Goal: Task Accomplishment & Management: Use online tool/utility

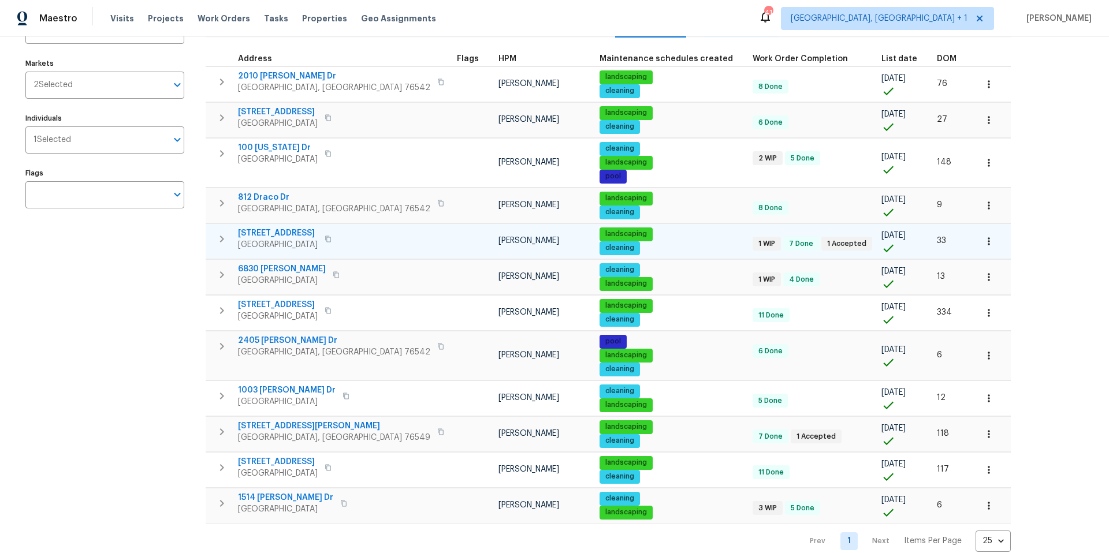
scroll to position [112, 0]
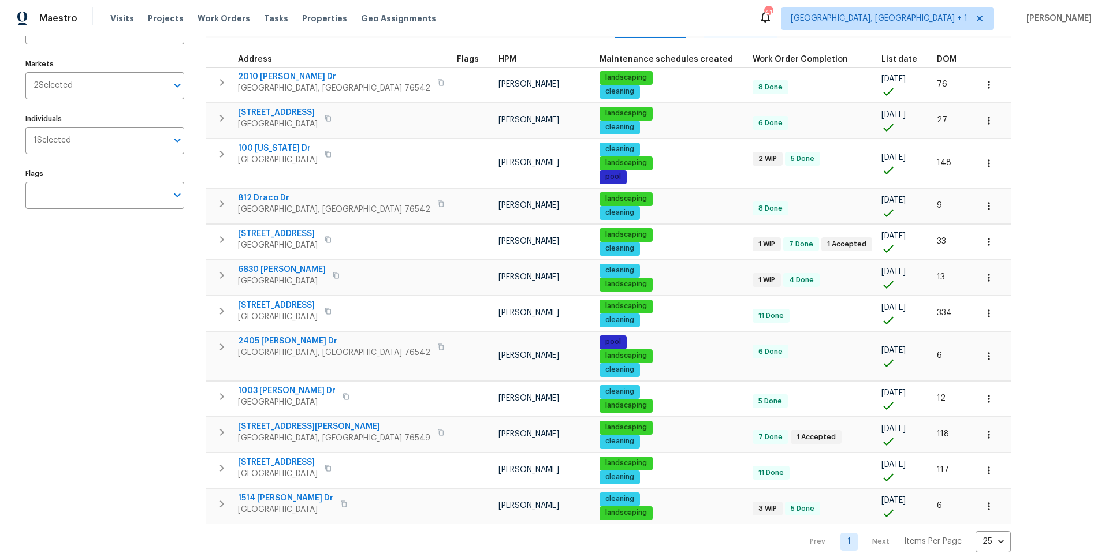
click at [831, 55] on span "DOM" at bounding box center [947, 59] width 20 height 8
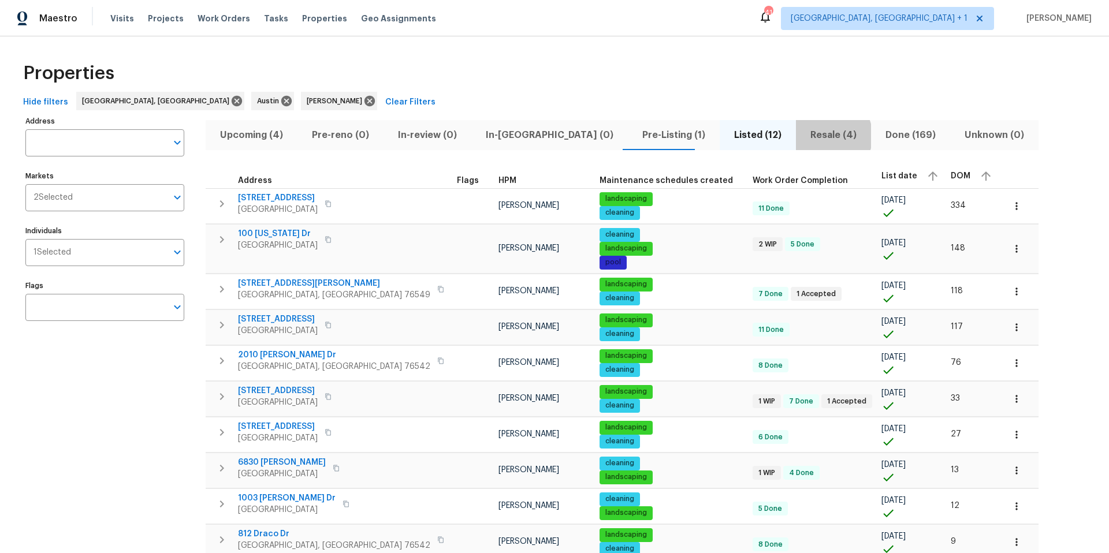
click at [803, 136] on span "Resale (4)" at bounding box center [833, 135] width 61 height 16
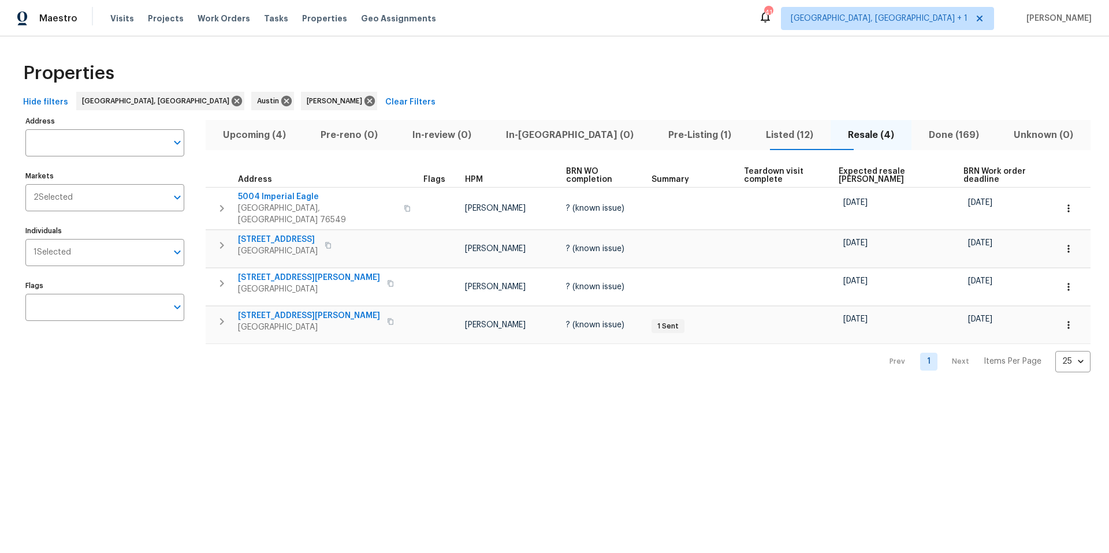
click at [831, 170] on span "Expected resale COE" at bounding box center [891, 176] width 105 height 16
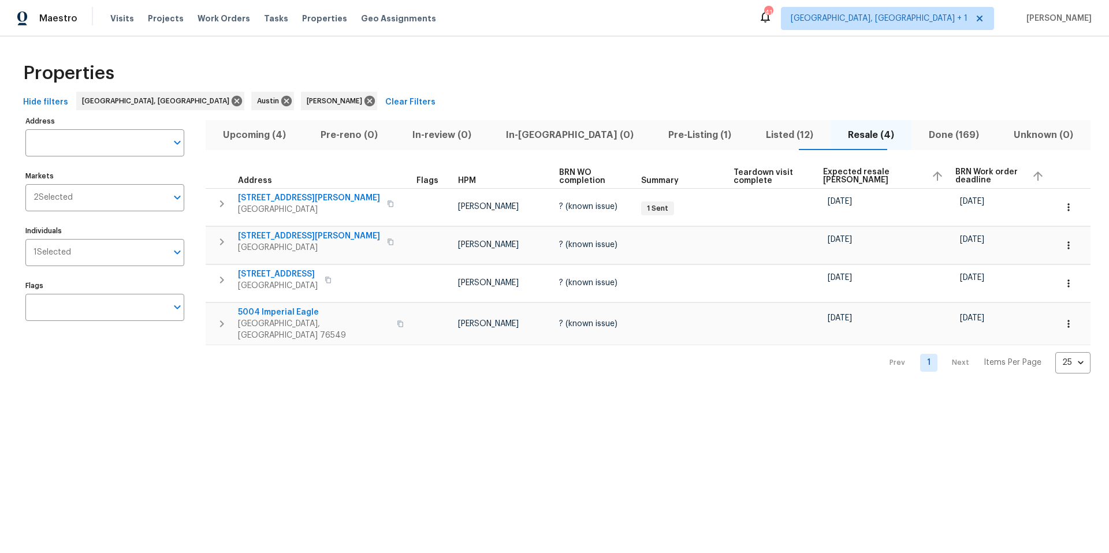
click at [280, 134] on span "Upcoming (4)" at bounding box center [255, 135] width 84 height 16
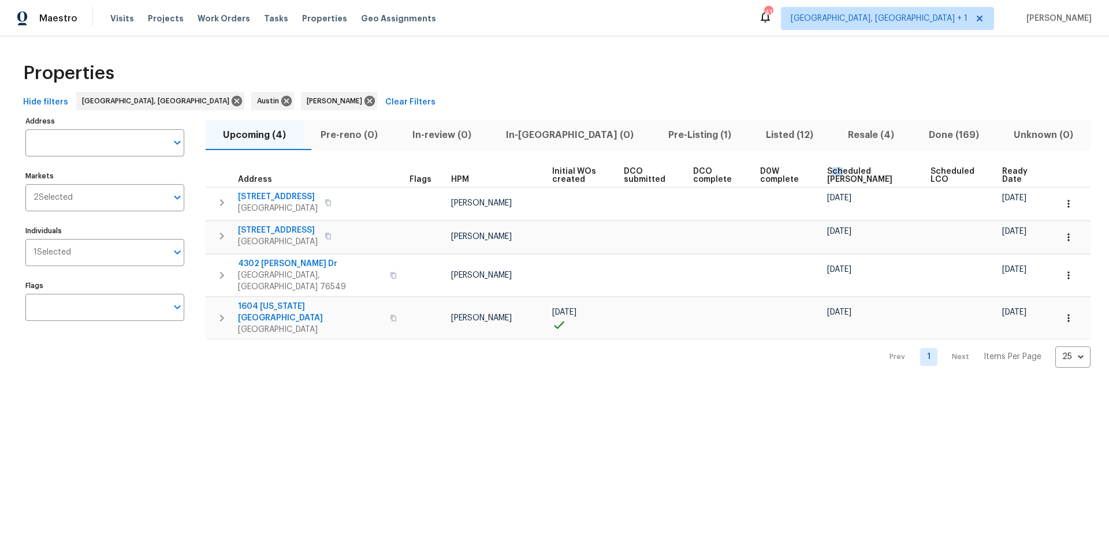
click at [831, 170] on span "Scheduled COE" at bounding box center [869, 176] width 84 height 16
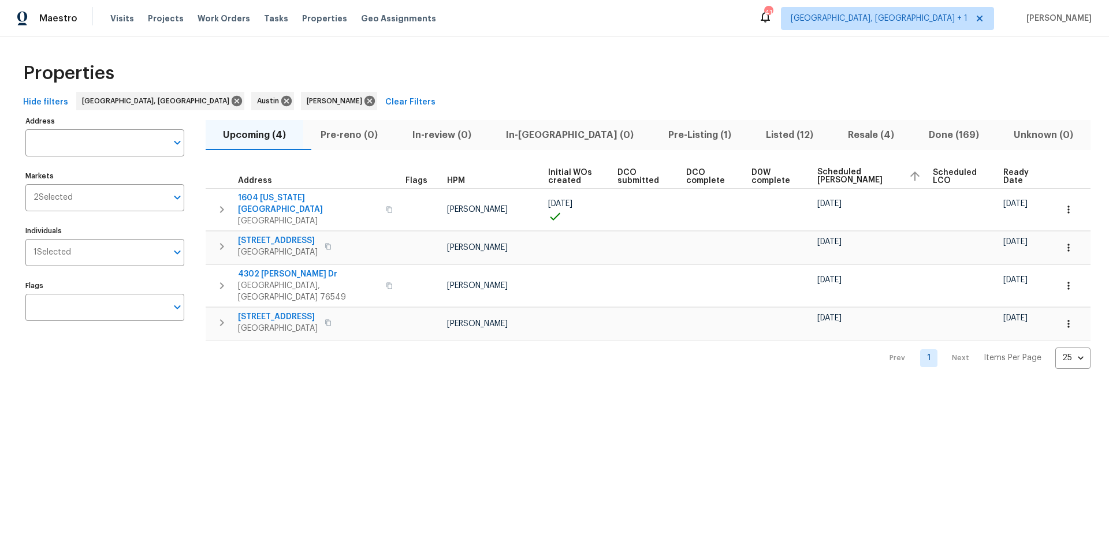
click at [831, 136] on span "Resale (4)" at bounding box center [871, 135] width 67 height 16
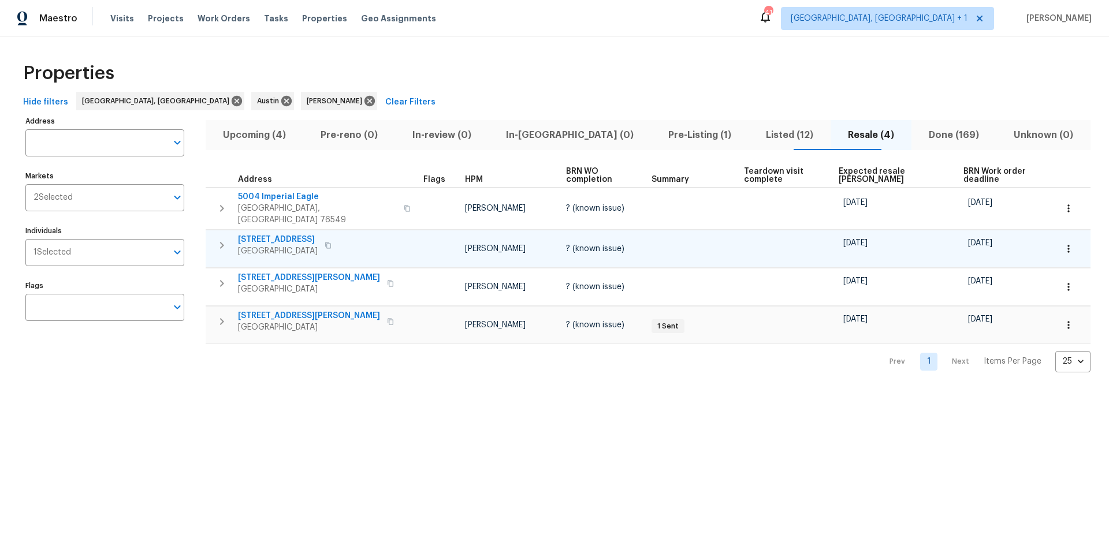
click at [280, 246] on span "Belton, TX 76513" at bounding box center [278, 252] width 80 height 12
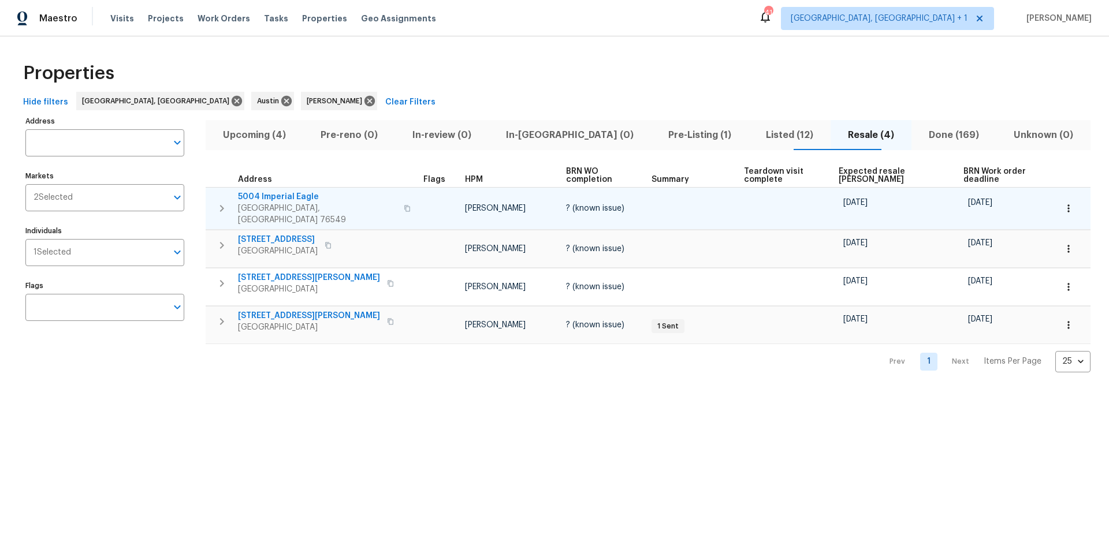
click at [260, 191] on span "5004 Imperial Eagle" at bounding box center [317, 197] width 159 height 12
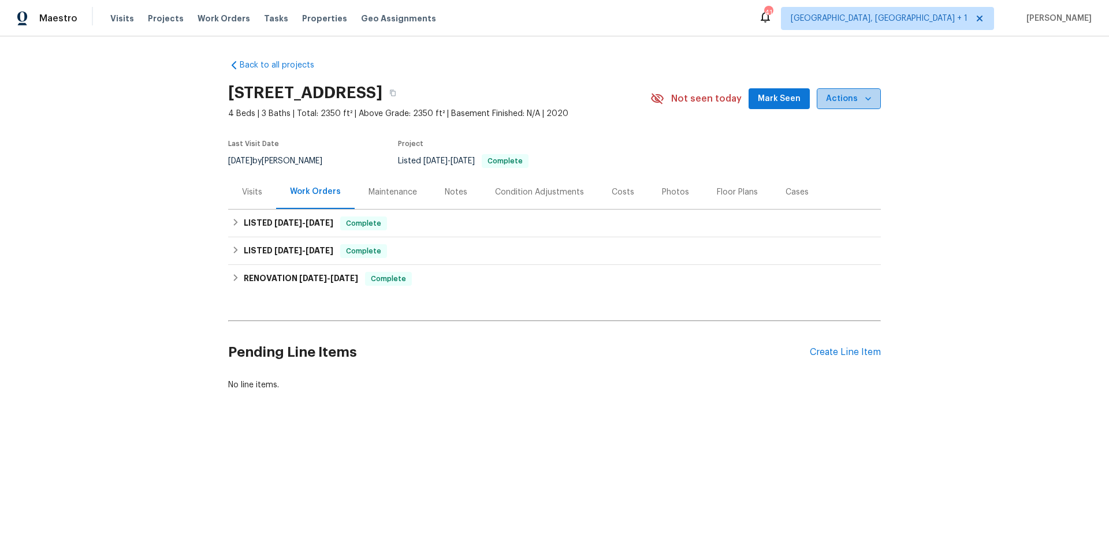
click at [852, 101] on span "Actions" at bounding box center [849, 99] width 46 height 14
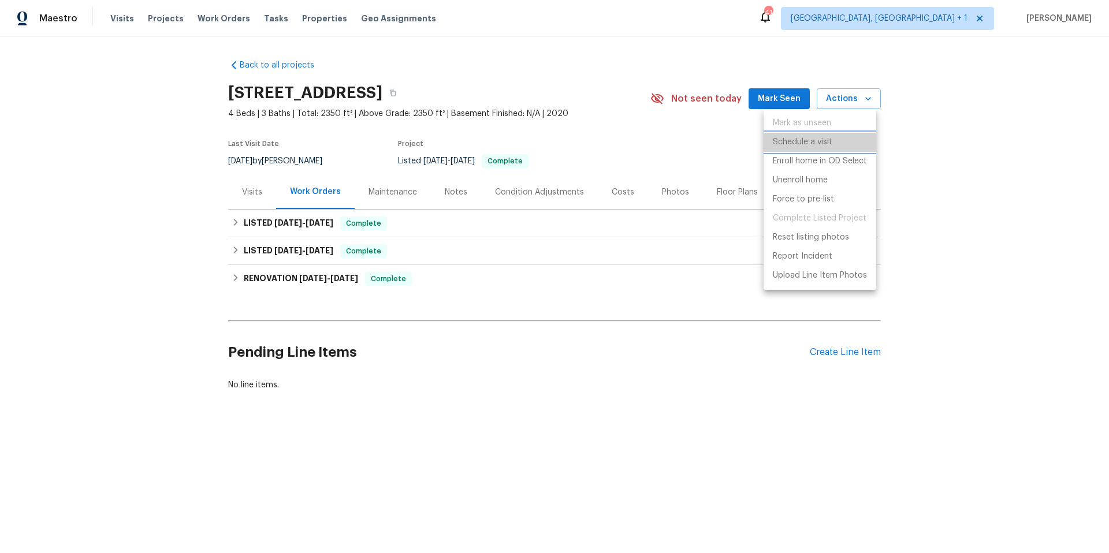
click at [820, 146] on p "Schedule a visit" at bounding box center [803, 142] width 60 height 12
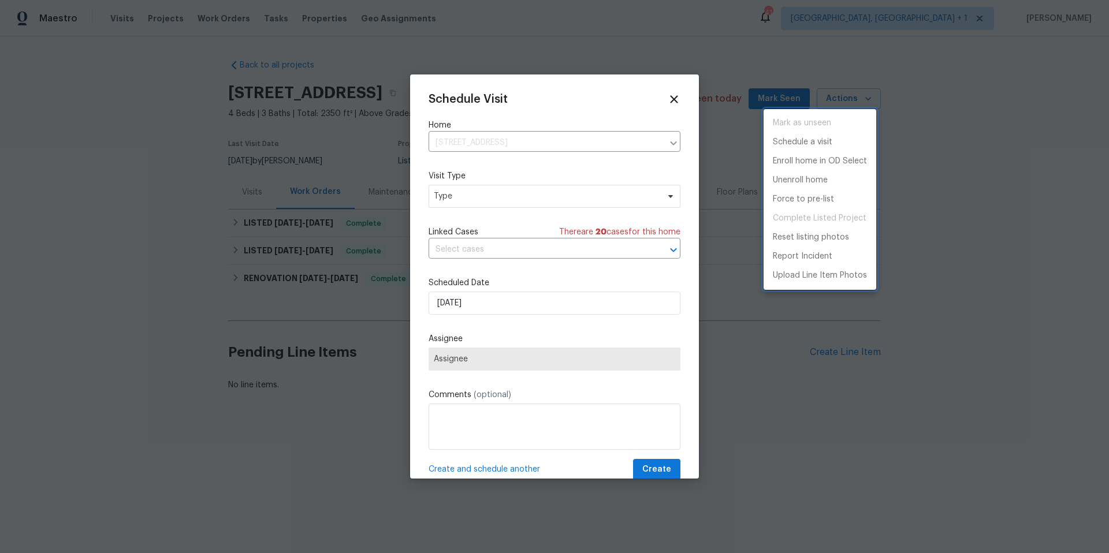
click at [552, 198] on div at bounding box center [554, 276] width 1109 height 553
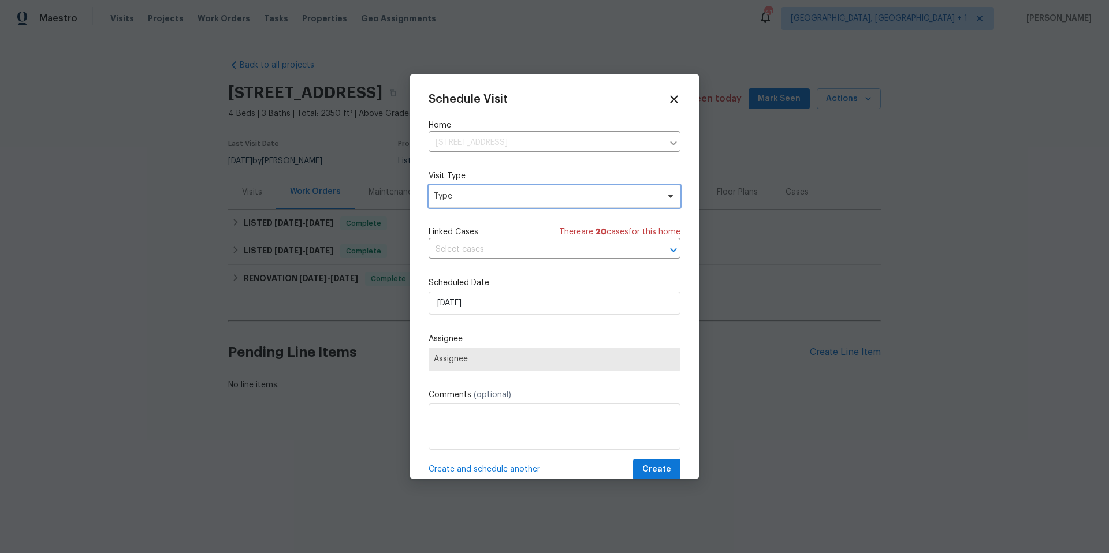
click at [552, 198] on span "Type" at bounding box center [546, 197] width 225 height 12
type input "uti"
click at [466, 265] on div "Utilities" at bounding box center [496, 267] width 128 height 16
click at [438, 269] on div "Utilities" at bounding box center [450, 267] width 28 height 12
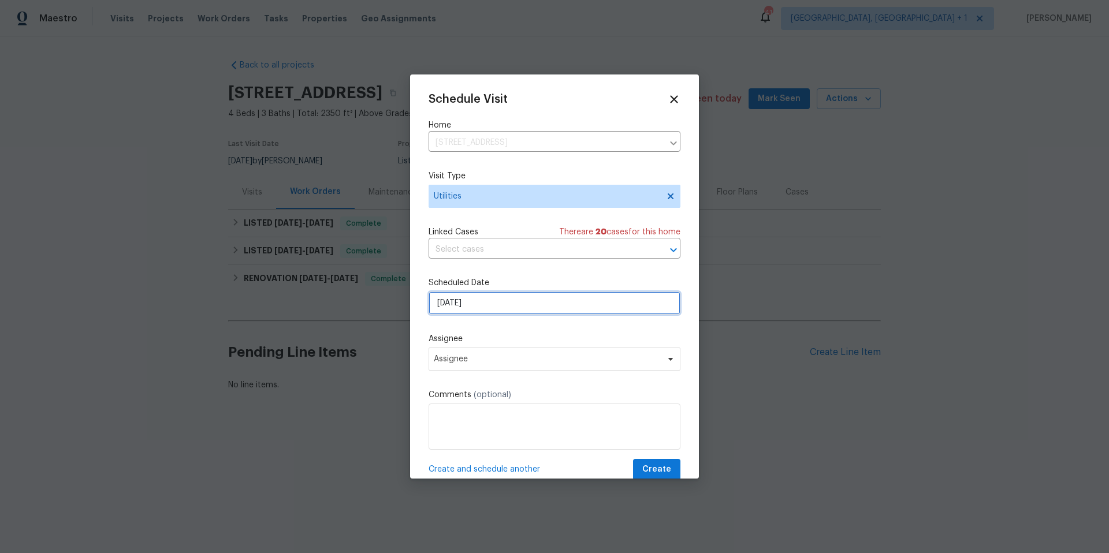
click at [462, 305] on input "8/27/2025" at bounding box center [555, 303] width 252 height 23
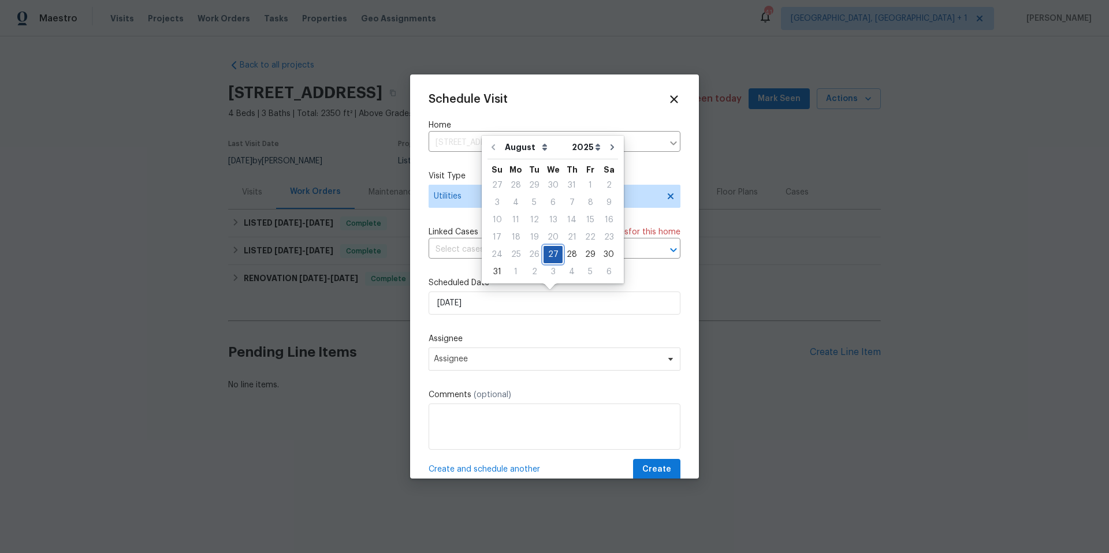
click at [548, 254] on div "27" at bounding box center [553, 255] width 19 height 16
click at [504, 372] on div "Schedule Visit Home 3310 Long Fellow Dr, Belton, TX 76513 ​ Visit Type Utilitie…" at bounding box center [555, 287] width 252 height 388
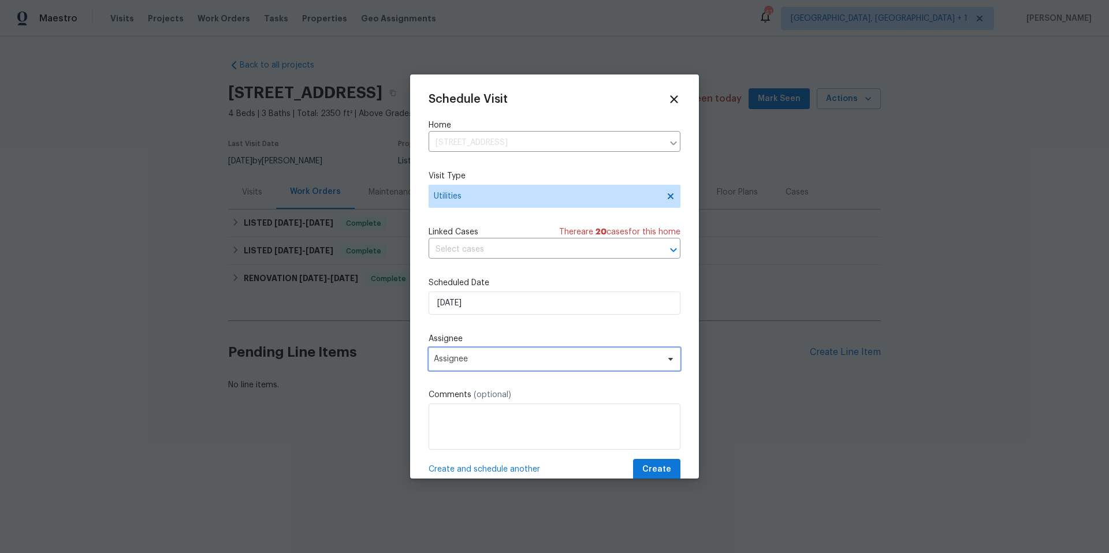
click at [505, 368] on span "Assignee" at bounding box center [555, 359] width 252 height 23
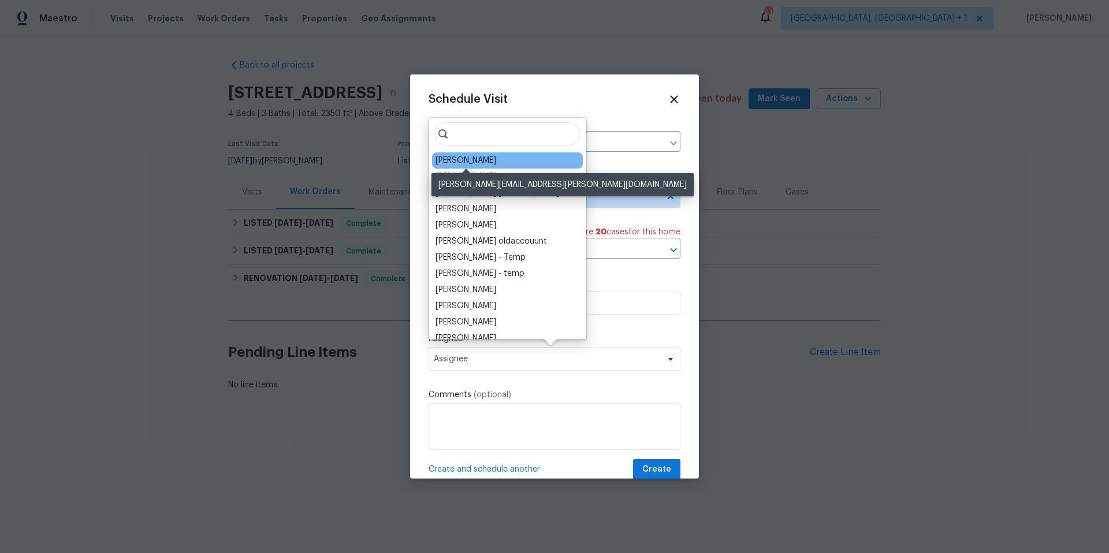
click at [477, 160] on div "[PERSON_NAME]" at bounding box center [466, 161] width 61 height 12
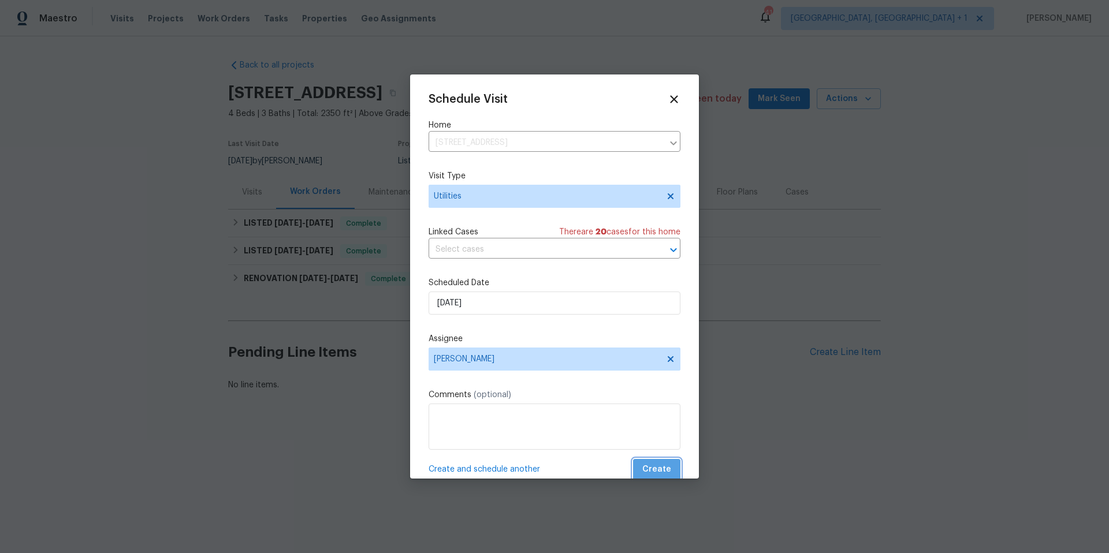
click at [658, 467] on span "Create" at bounding box center [656, 470] width 29 height 14
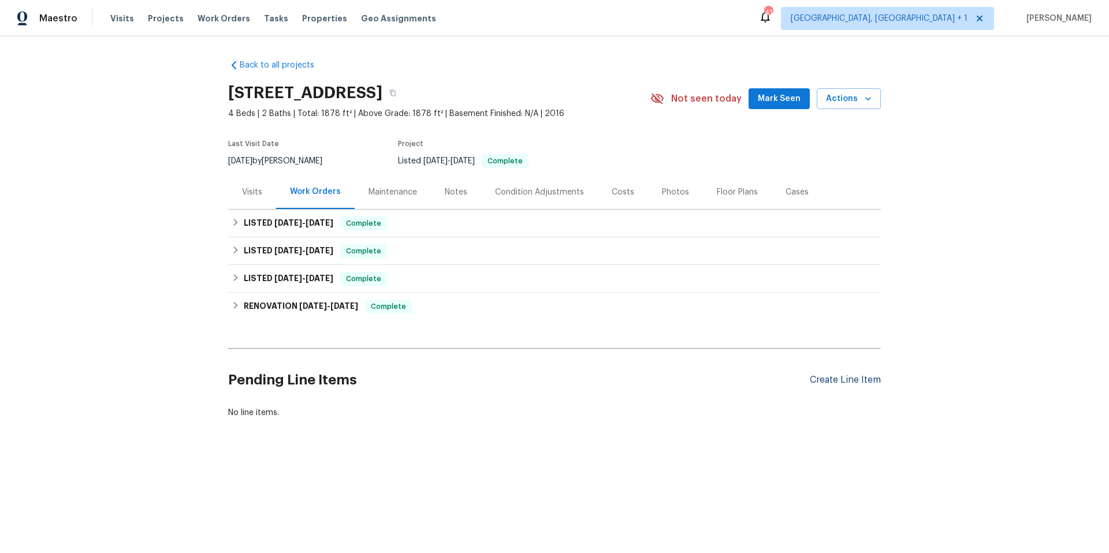
click at [846, 378] on div "Create Line Item" at bounding box center [845, 380] width 71 height 11
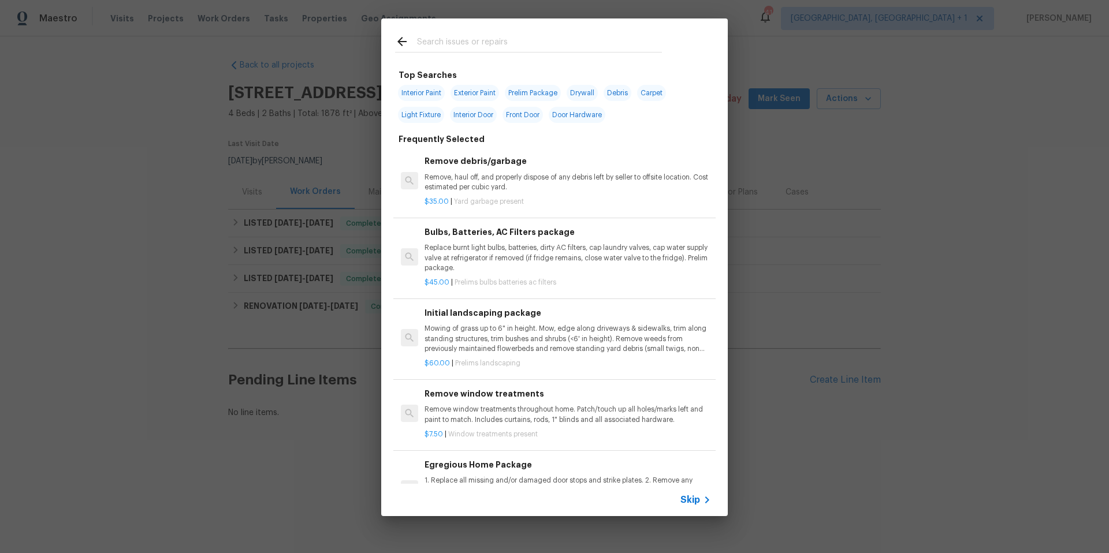
click at [484, 45] on input "text" at bounding box center [539, 43] width 245 height 17
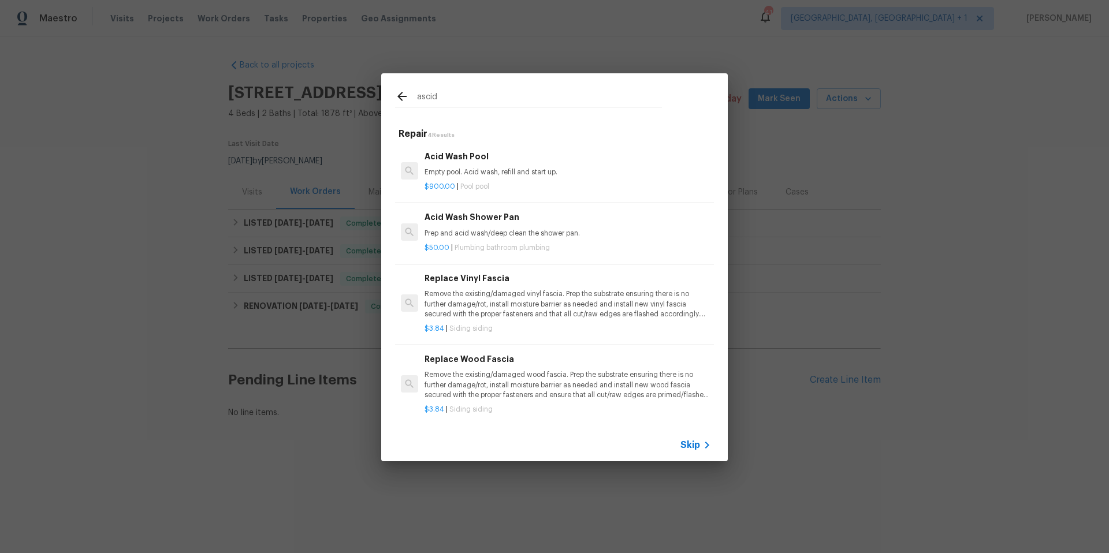
drag, startPoint x: 444, startPoint y: 95, endPoint x: 349, endPoint y: 87, distance: 95.7
click at [349, 87] on div "ascid Repair 4 Results Acid Wash Pool Empty pool. Acid wash, refill and start u…" at bounding box center [554, 267] width 1109 height 535
type input "g"
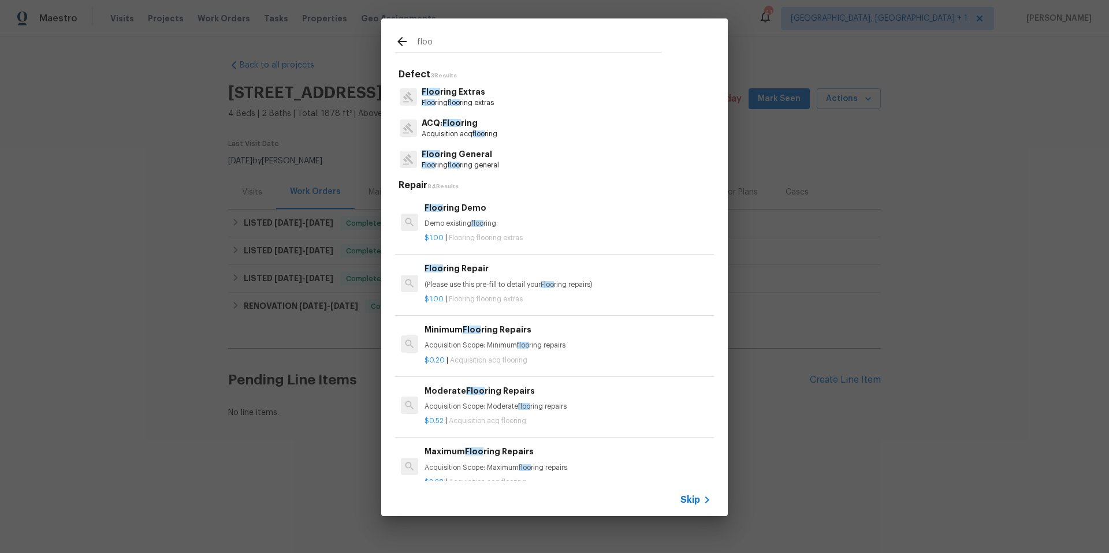
type input "floo"
click at [439, 132] on p "Acquisition acq floo ring" at bounding box center [460, 134] width 76 height 10
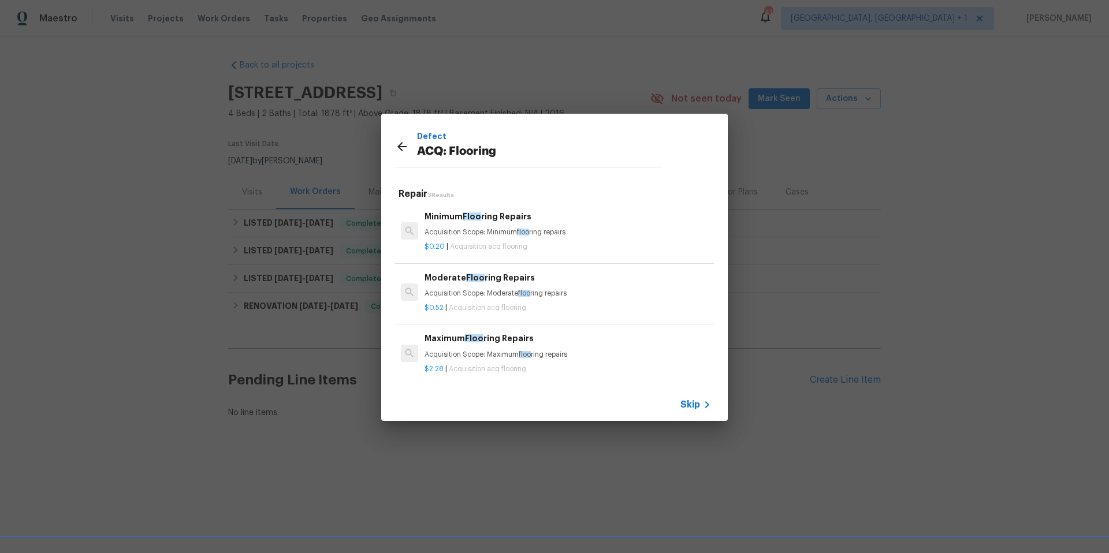
click at [481, 345] on div "Maximum Floo ring Repairs Acquisition Scope: Maximum floo ring repairs" at bounding box center [568, 346] width 287 height 28
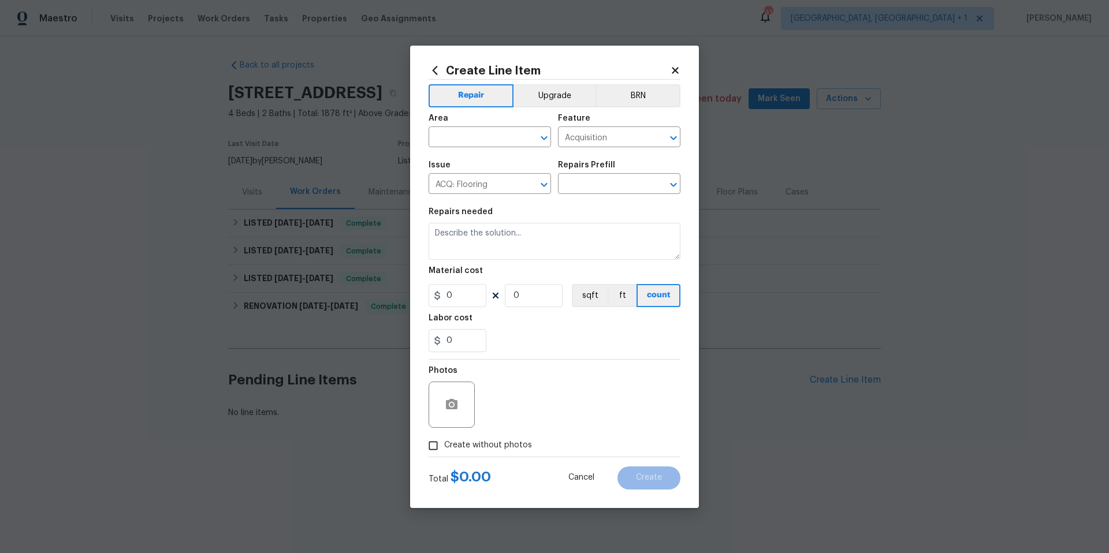
type input "Maximum Flooring Repairs $2.28"
type textarea "Acquisition Scope: Maximum flooring repairs"
type input "2.28"
type input "1"
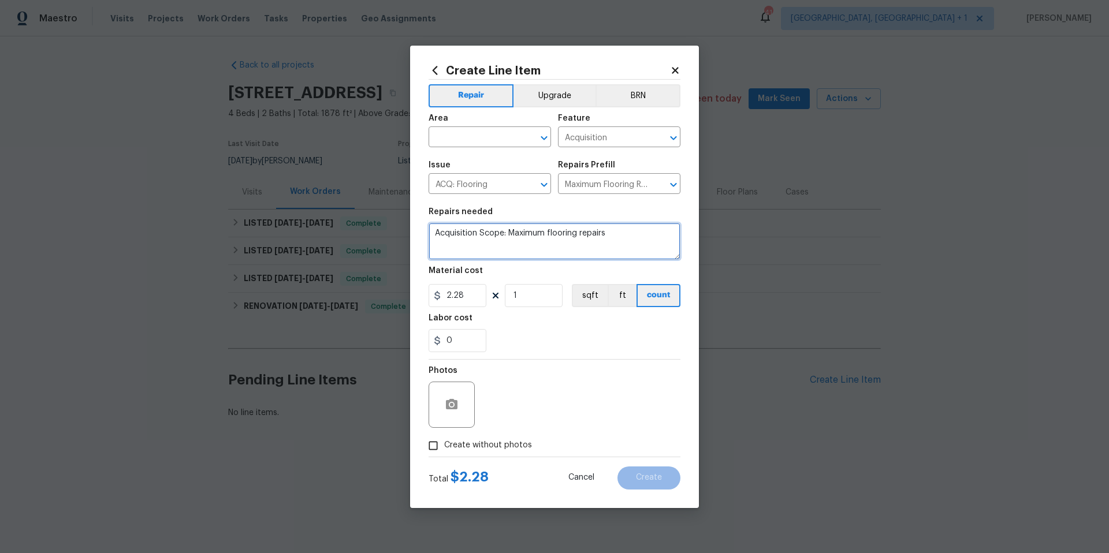
drag, startPoint x: 570, startPoint y: 228, endPoint x: 436, endPoint y: 228, distance: 134.0
click at [436, 228] on textarea "Acquisition Scope: Maximum flooring repairs" at bounding box center [555, 241] width 252 height 37
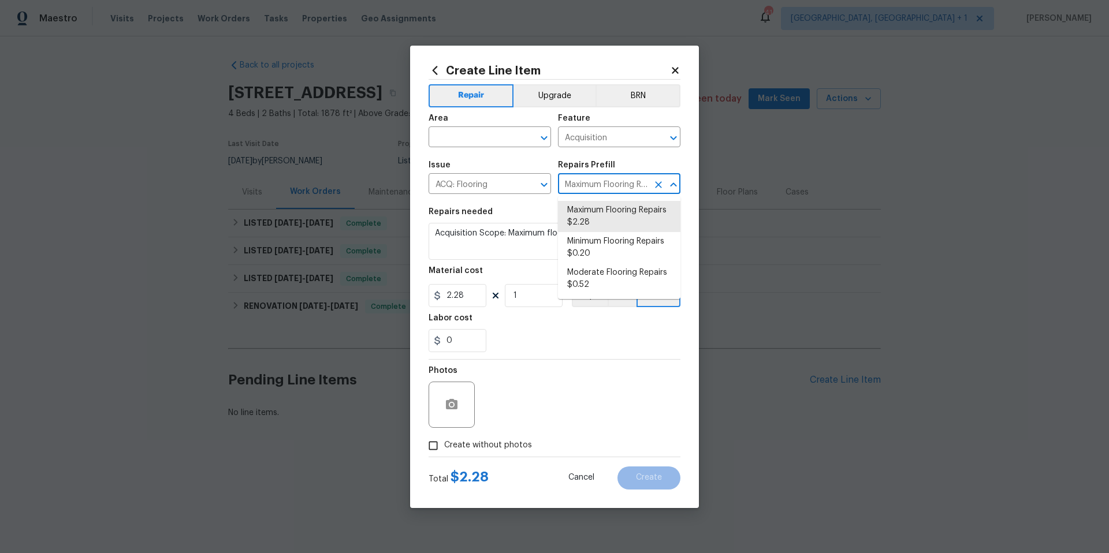
click at [591, 190] on input "Maximum Flooring Repairs $2.28" at bounding box center [603, 185] width 90 height 18
click at [601, 253] on li "Minimum Flooring Repairs $0.20" at bounding box center [619, 247] width 122 height 31
type input "Minimum Flooring Repairs $0.20"
type textarea "Acquisition Scope: Minimum flooring repairs"
type input "0.2"
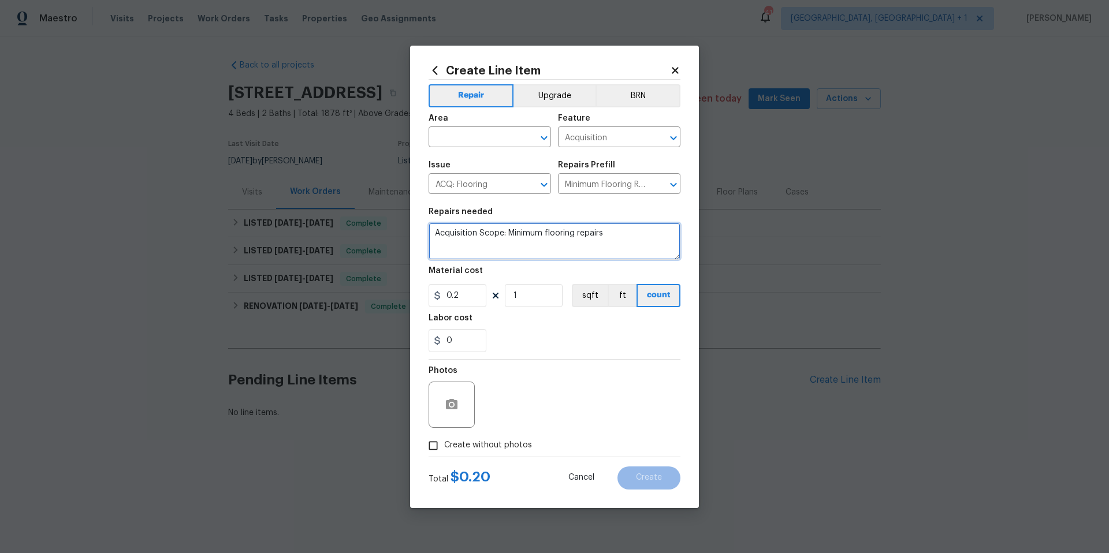
drag, startPoint x: 618, startPoint y: 236, endPoint x: 426, endPoint y: 231, distance: 192.5
click at [426, 231] on div "Create Line Item Repair Upgrade BRN Area ​ Feature Acquisition ​ Issue ACQ: Flo…" at bounding box center [554, 277] width 289 height 463
click at [504, 130] on input "text" at bounding box center [474, 138] width 90 height 18
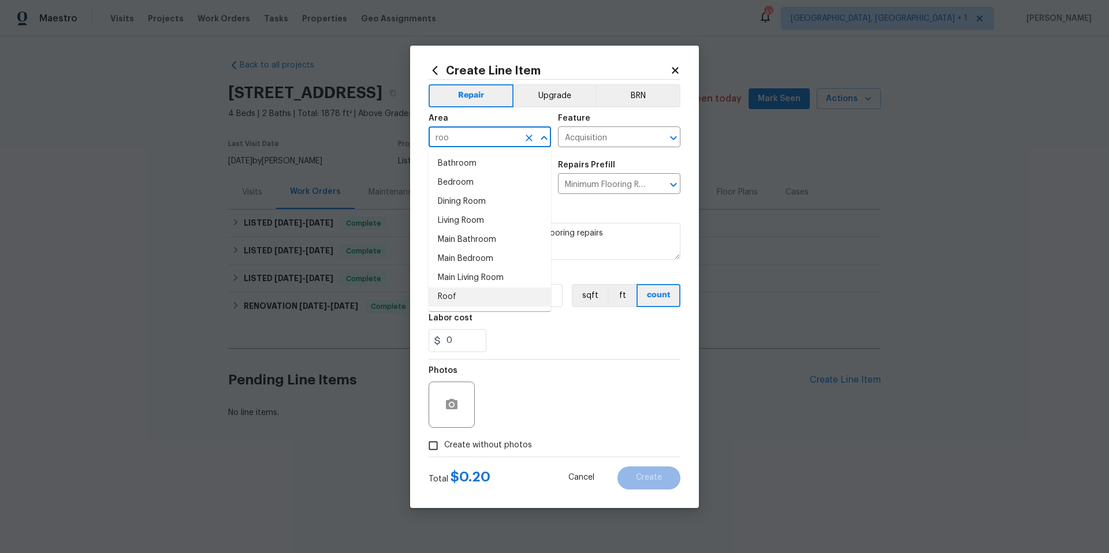
click at [445, 305] on li "Roof" at bounding box center [490, 297] width 122 height 19
type input "Roof"
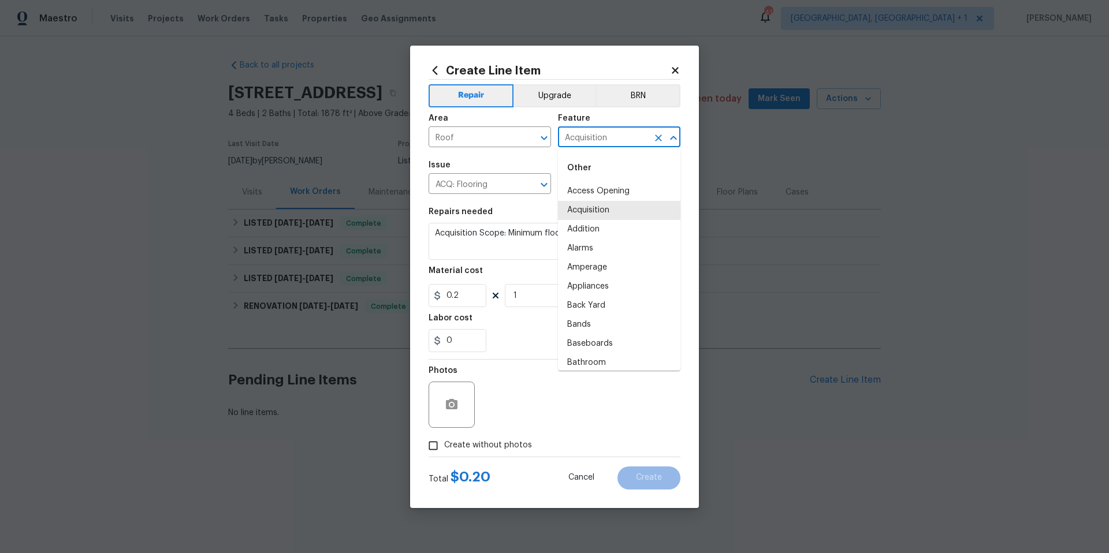
click at [605, 142] on input "Acquisition" at bounding box center [603, 138] width 90 height 18
click at [501, 192] on input "ACQ: Flooring" at bounding box center [474, 185] width 90 height 18
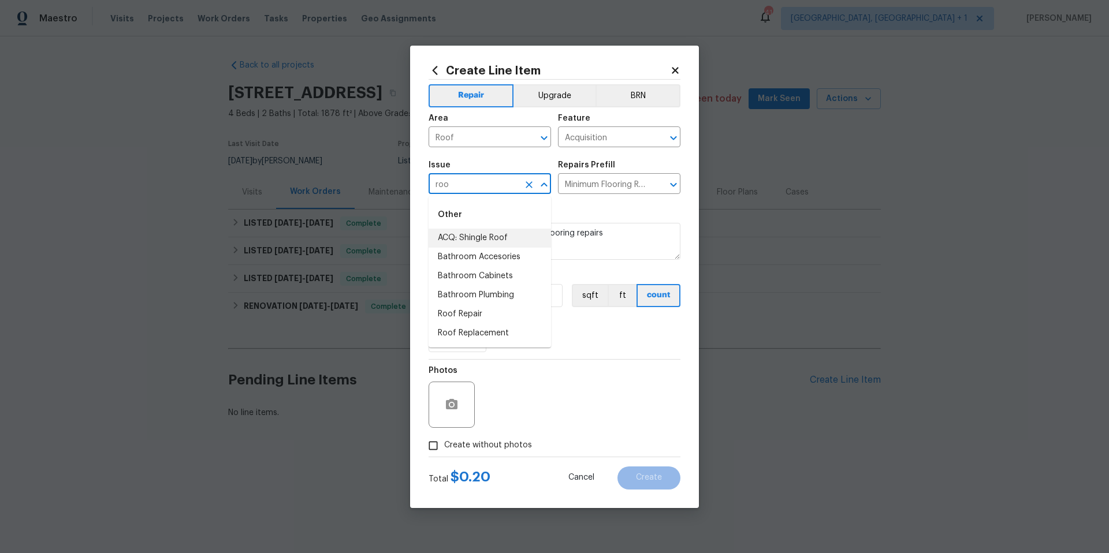
click at [496, 236] on li "ACQ: Shingle Roof" at bounding box center [490, 238] width 122 height 19
type input "ACQ: Shingle Roof"
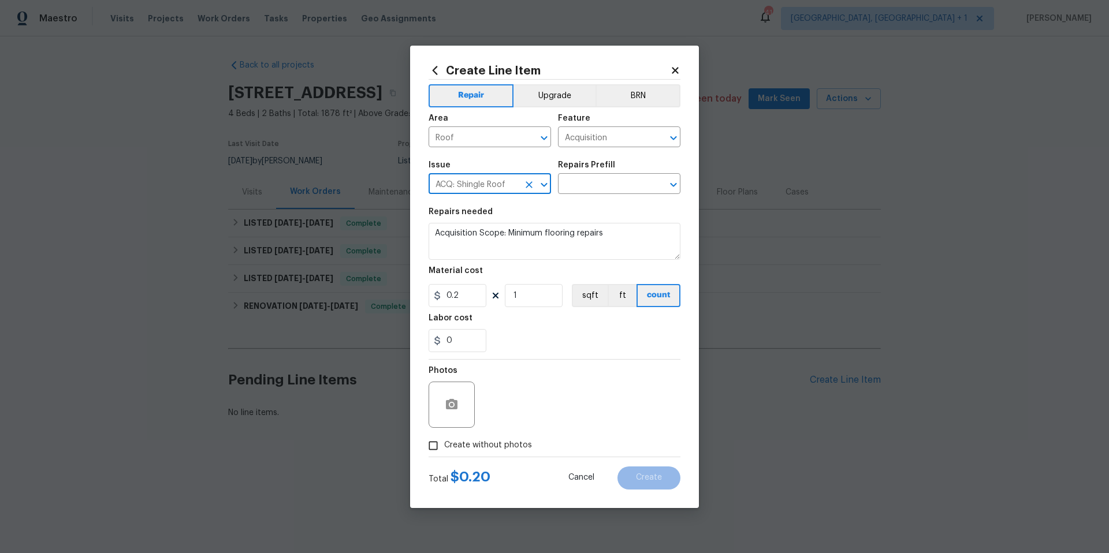
type input "ACQ: Shingle Roof"
click at [582, 169] on h5 "Repairs Prefill" at bounding box center [586, 165] width 57 height 8
click at [578, 191] on input "text" at bounding box center [603, 185] width 90 height 18
click at [675, 71] on icon at bounding box center [675, 70] width 6 height 6
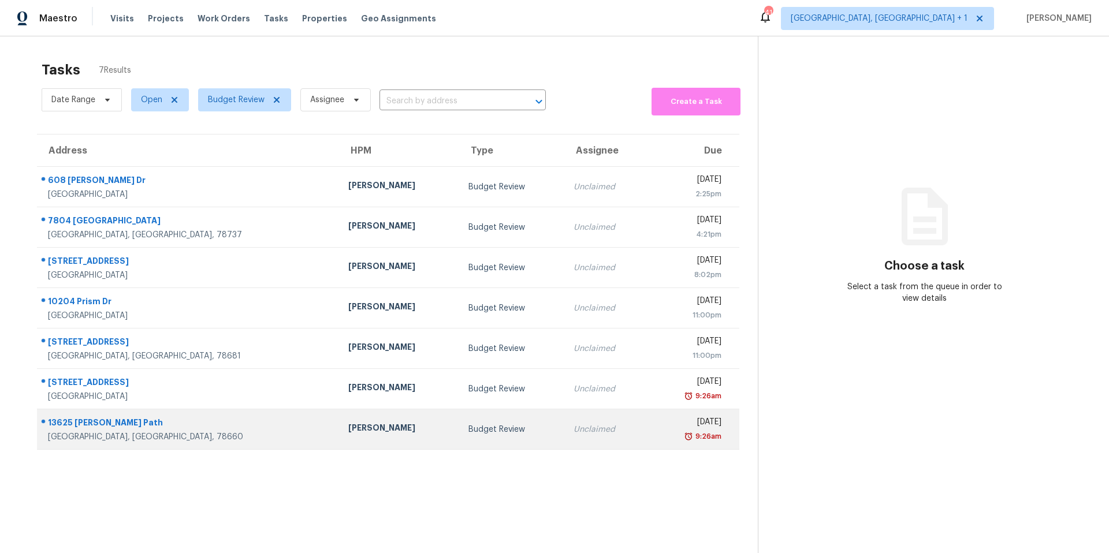
click at [469, 435] on div "Budget Review" at bounding box center [512, 430] width 87 height 12
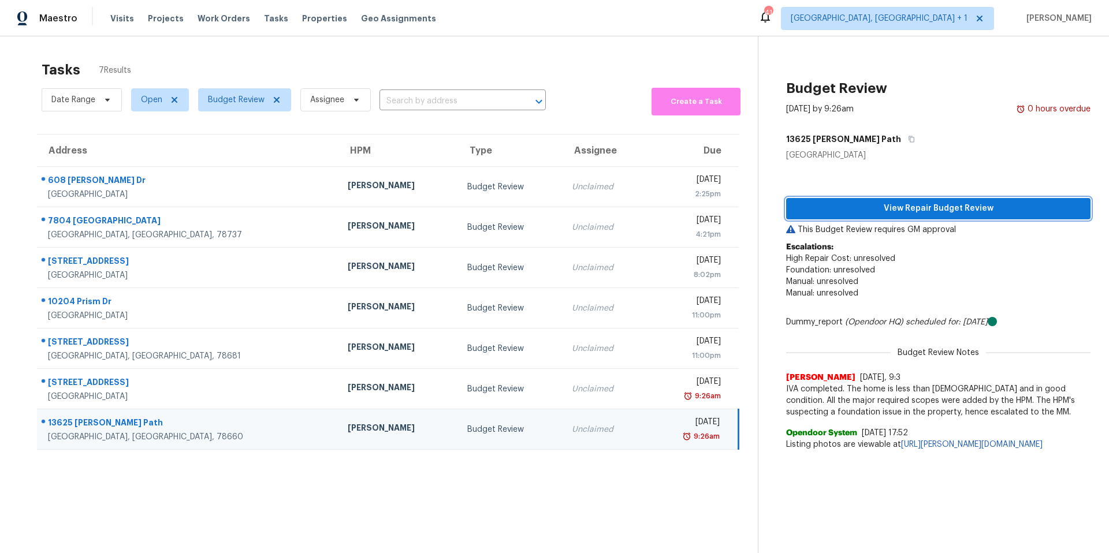
click at [879, 210] on span "View Repair Budget Review" at bounding box center [939, 209] width 286 height 14
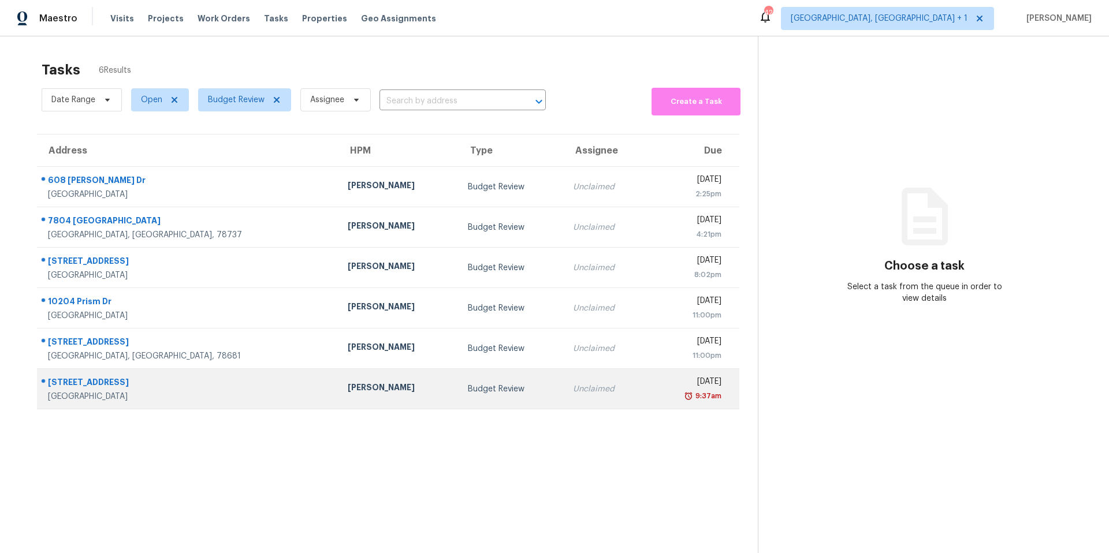
click at [339, 400] on td "[PERSON_NAME]" at bounding box center [399, 389] width 120 height 40
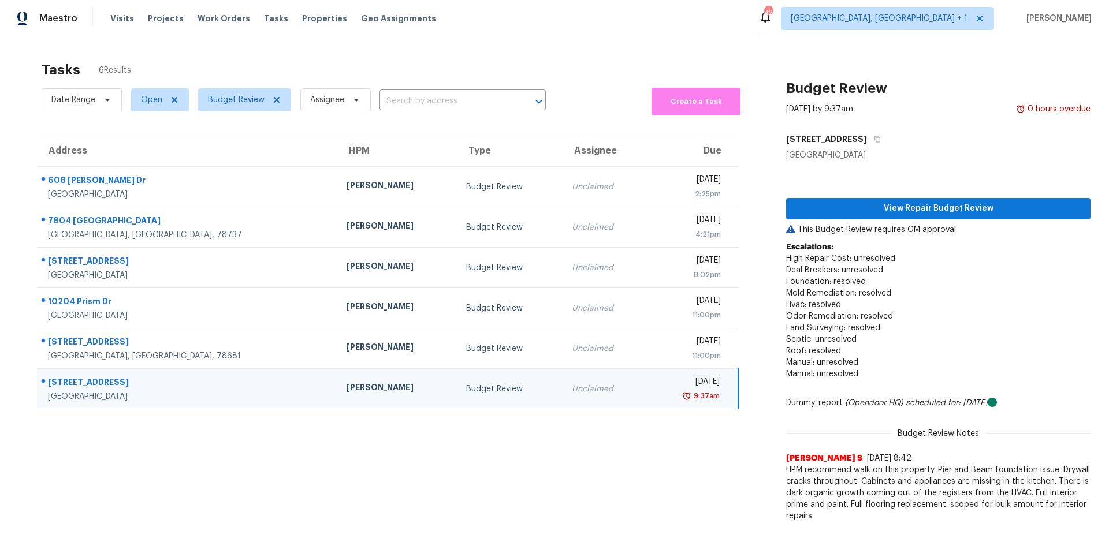
click at [374, 454] on section "Tasks 6 Results Date Range Open Budget Review Assignee ​ Create a Task Address …" at bounding box center [387, 322] width 739 height 535
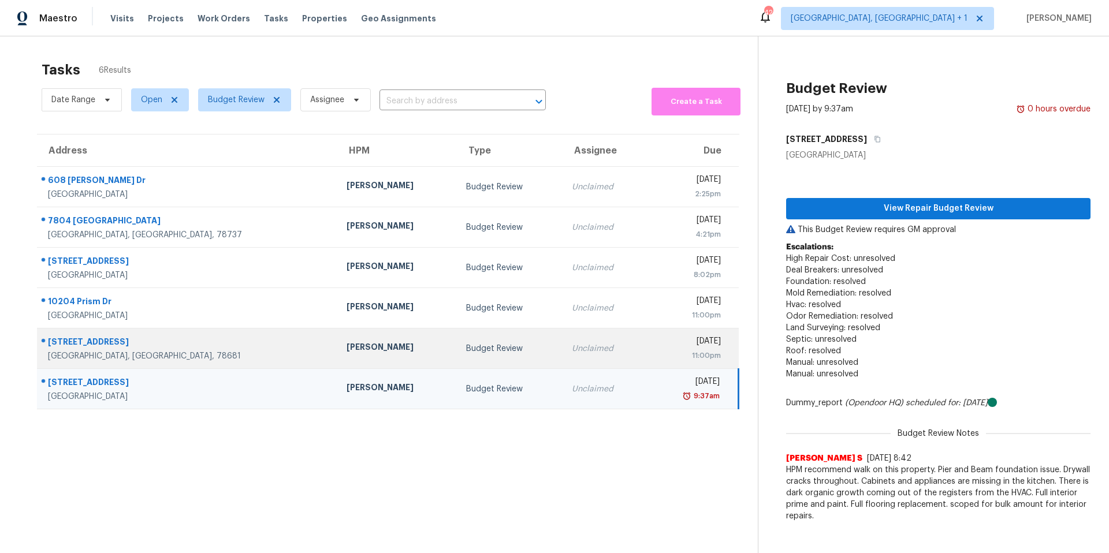
click at [347, 346] on div "[PERSON_NAME]" at bounding box center [397, 348] width 101 height 14
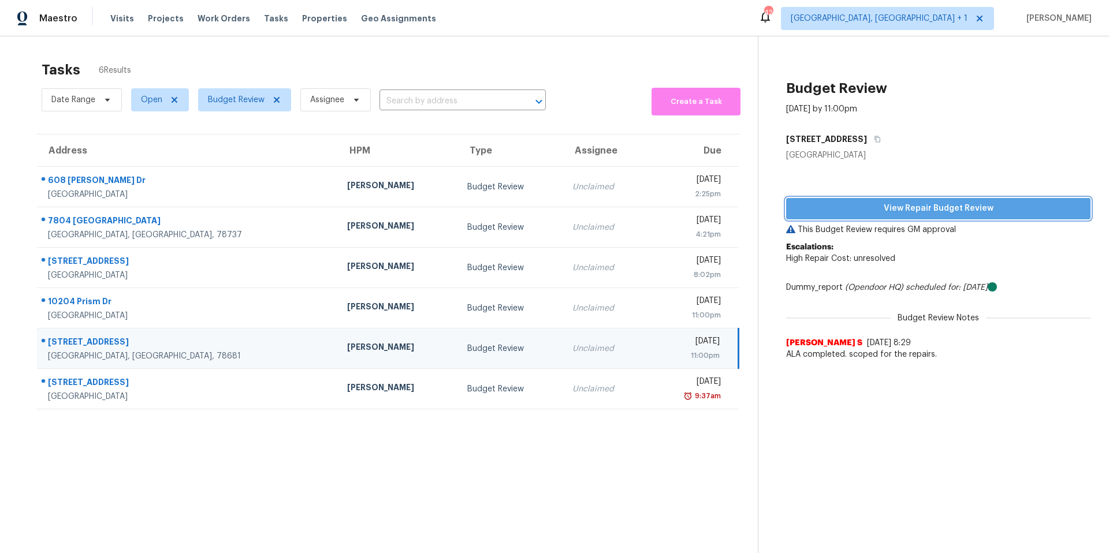
click at [882, 213] on span "View Repair Budget Review" at bounding box center [939, 209] width 286 height 14
